Goal: Navigation & Orientation: Understand site structure

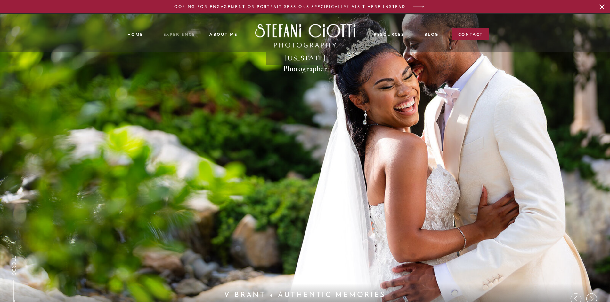
click at [181, 31] on nav "experience" at bounding box center [179, 33] width 32 height 5
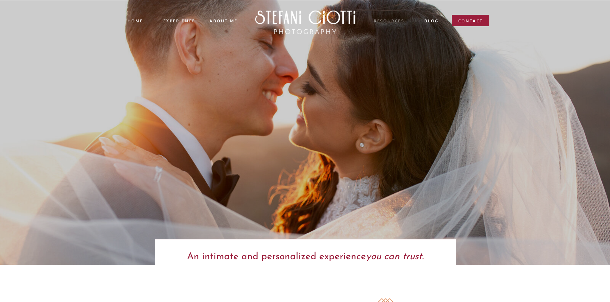
click at [388, 23] on nav "resources" at bounding box center [389, 21] width 32 height 7
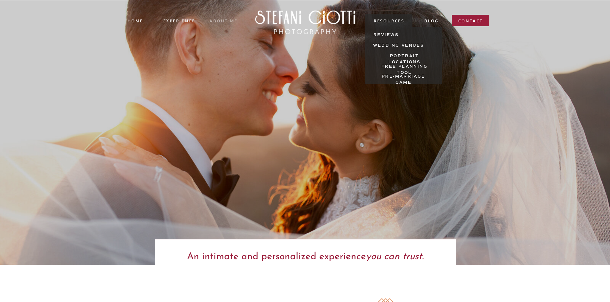
click at [216, 21] on nav "about ME" at bounding box center [223, 21] width 28 height 6
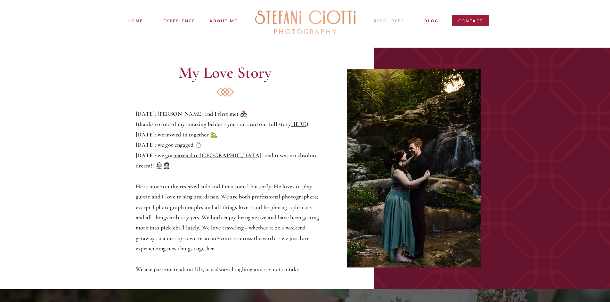
click at [399, 23] on nav "resources" at bounding box center [389, 21] width 32 height 7
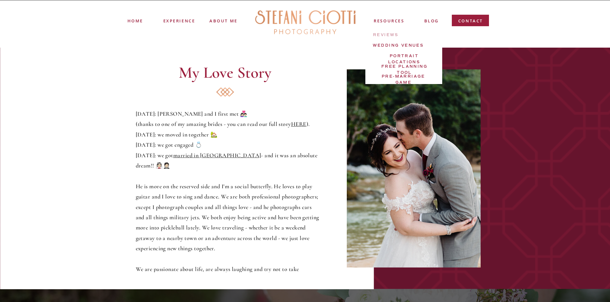
click at [389, 34] on nav "reviews" at bounding box center [386, 35] width 26 height 7
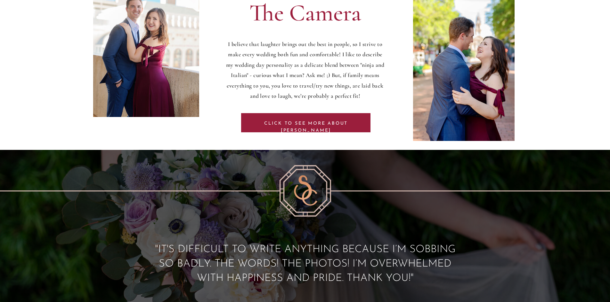
scroll to position [2021, 0]
